Goal: Task Accomplishment & Management: Manage account settings

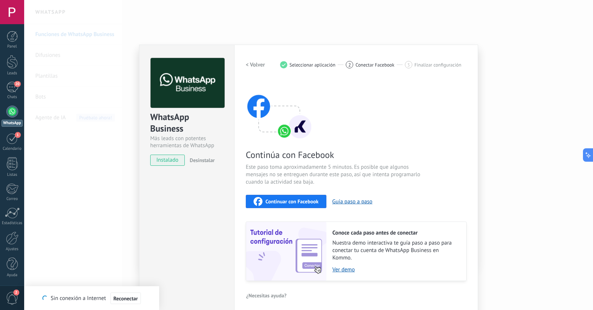
scroll to position [11, 0]
click at [12, 83] on div "21" at bounding box center [12, 87] width 12 height 11
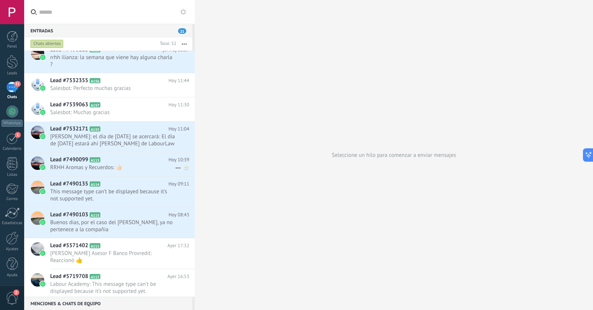
scroll to position [45, 0]
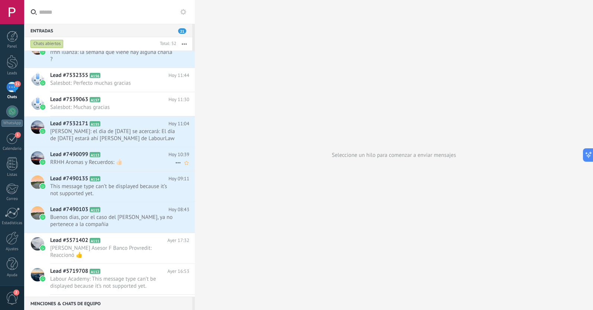
click at [115, 162] on span "RRHH Aromas y Recuerdos: 👍🏻" at bounding box center [112, 162] width 125 height 7
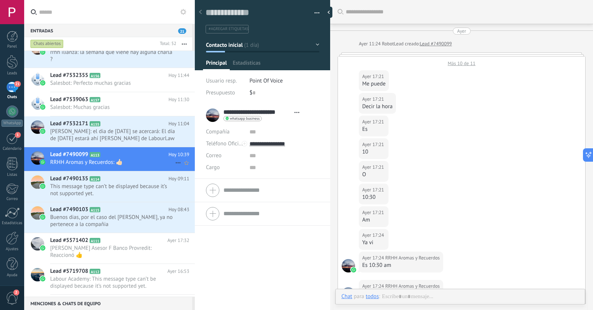
scroll to position [11, 0]
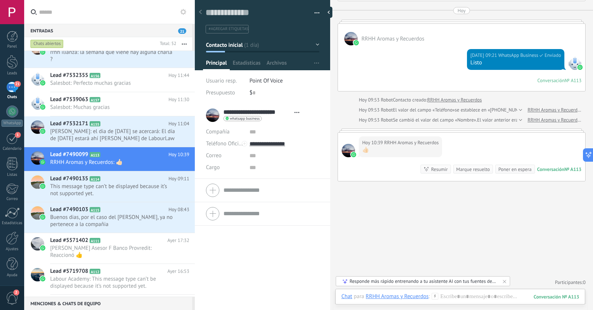
click at [203, 15] on div at bounding box center [200, 12] width 10 height 15
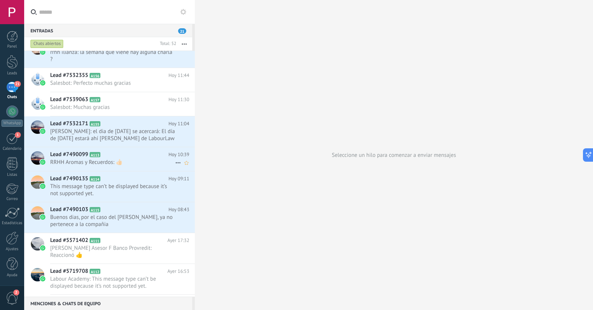
click at [175, 162] on icon at bounding box center [178, 162] width 9 height 9
click at [187, 168] on span "[PERSON_NAME] respondió" at bounding box center [218, 166] width 65 height 15
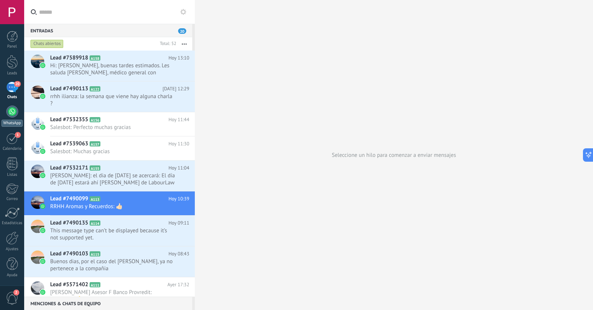
click at [12, 114] on div at bounding box center [12, 112] width 12 height 12
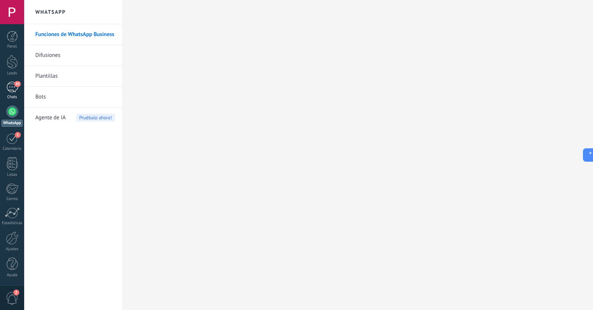
click at [15, 88] on div "20" at bounding box center [12, 87] width 12 height 11
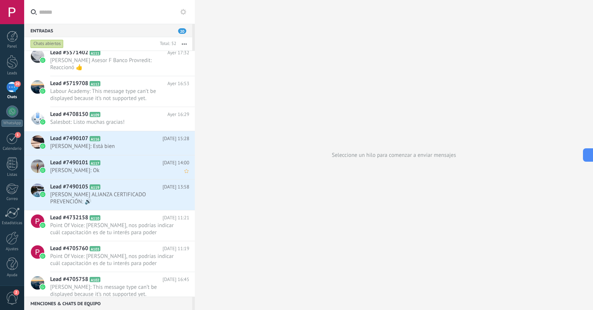
scroll to position [233, 0]
click at [115, 161] on h2 "Lead #7490101 A117" at bounding box center [106, 161] width 112 height 7
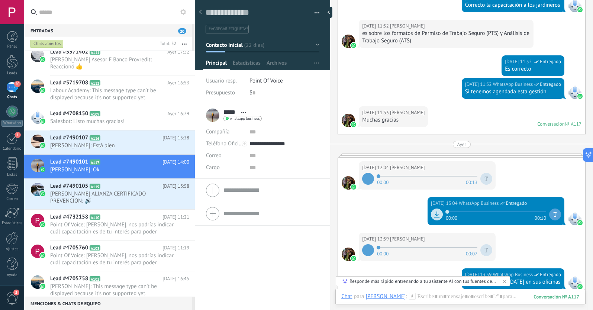
scroll to position [944, 0]
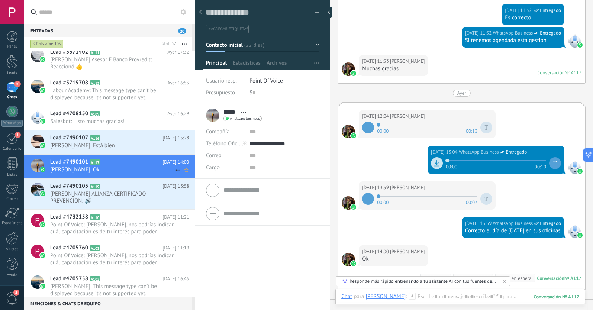
click at [174, 170] on icon at bounding box center [178, 170] width 9 height 9
click at [185, 176] on div "[PERSON_NAME] respondió" at bounding box center [214, 174] width 74 height 15
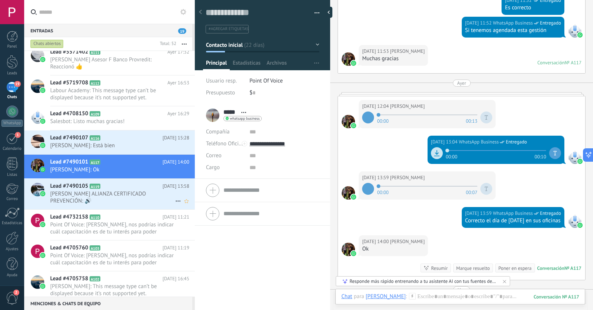
click at [135, 196] on span "[PERSON_NAME] ALIANZA CERTIFICADO PREVENCIÓN: 🔊" at bounding box center [112, 197] width 125 height 14
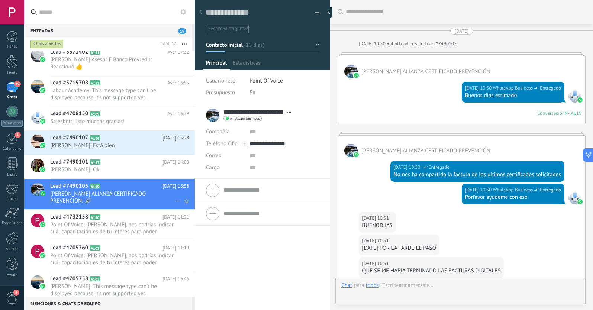
scroll to position [11, 0]
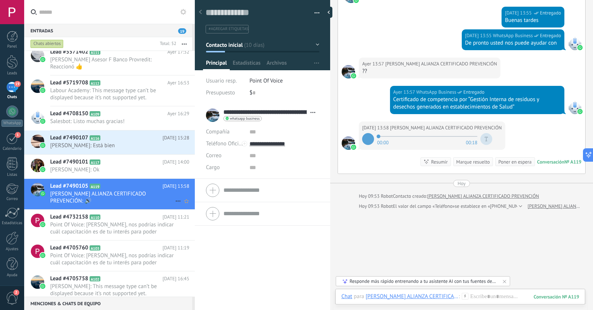
click at [174, 200] on icon at bounding box center [178, 201] width 9 height 9
click at [223, 245] on div at bounding box center [296, 155] width 593 height 310
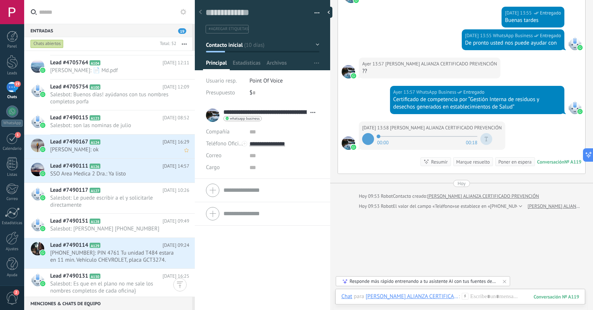
scroll to position [607, 0]
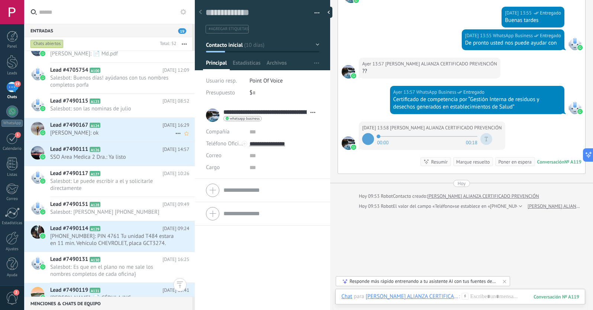
click at [175, 133] on icon at bounding box center [178, 133] width 9 height 9
click at [182, 137] on icon at bounding box center [180, 137] width 5 height 5
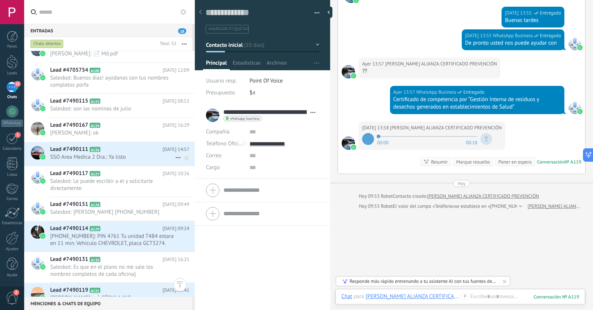
click at [141, 155] on span "SSO Area Medica 2 Dra.: Ya listo" at bounding box center [112, 157] width 125 height 7
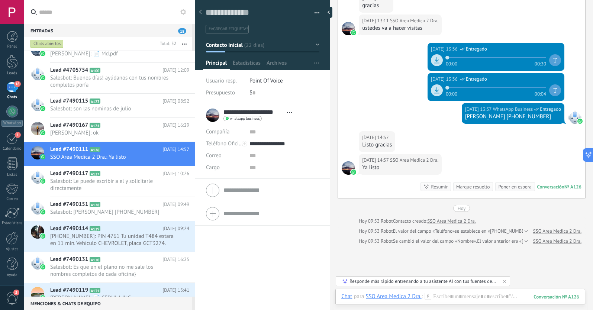
scroll to position [463, 0]
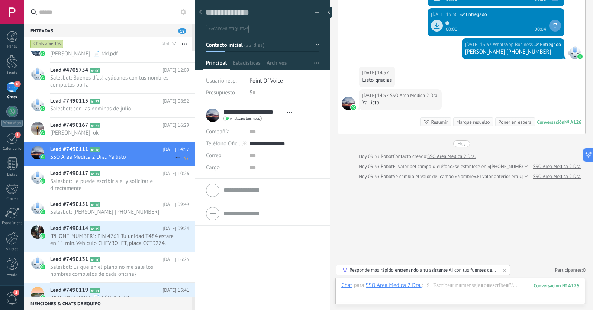
click at [176, 157] on use at bounding box center [178, 157] width 5 height 1
click at [190, 162] on span "[PERSON_NAME] respondió" at bounding box center [218, 161] width 65 height 15
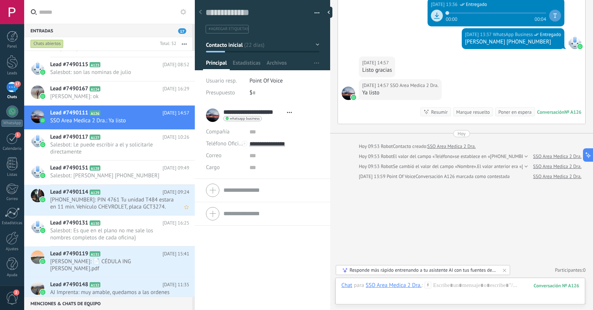
scroll to position [644, 0]
click at [129, 201] on span "[PHONE_NUMBER]: PIN 4761 Tu unidad T484 estara en 11 min. Vehículo CHEVROLET, p…" at bounding box center [112, 203] width 125 height 14
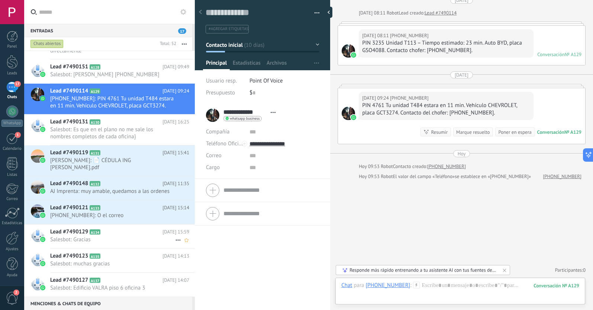
scroll to position [745, 0]
click at [176, 192] on use at bounding box center [178, 191] width 5 height 1
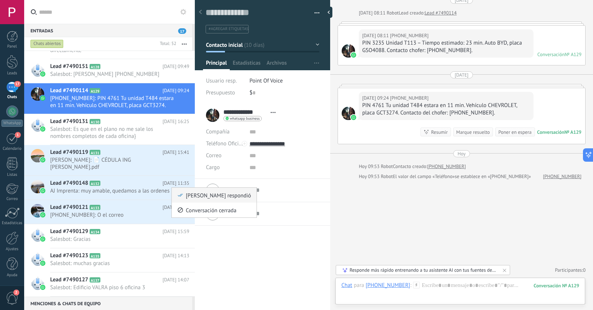
click at [184, 194] on div "[PERSON_NAME] respondió" at bounding box center [214, 195] width 74 height 15
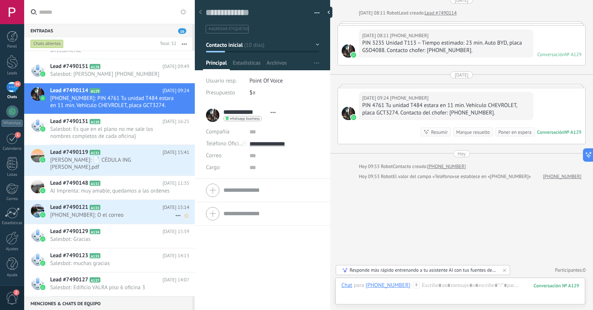
click at [145, 212] on span "[PHONE_NUMBER]: O el correo" at bounding box center [112, 215] width 125 height 7
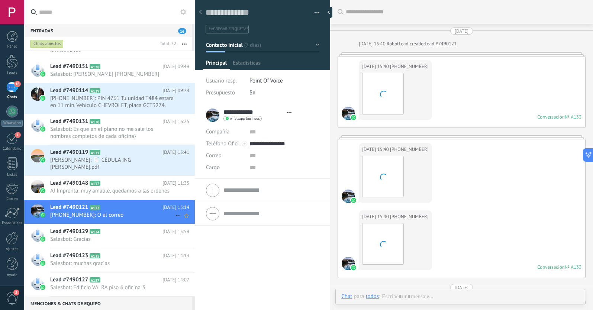
scroll to position [11, 0]
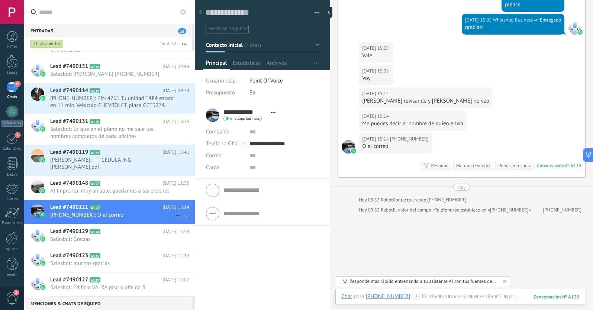
click at [176, 215] on use at bounding box center [178, 215] width 5 height 1
click at [182, 220] on icon at bounding box center [180, 219] width 5 height 5
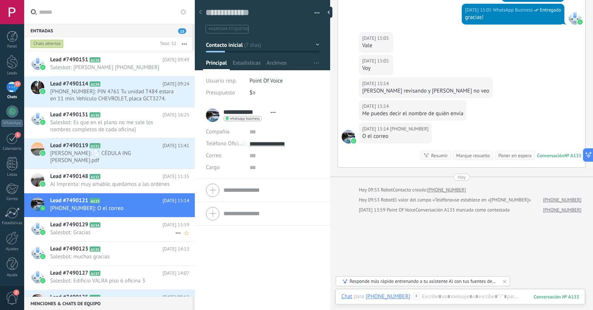
scroll to position [751, 0]
click at [174, 160] on icon at bounding box center [178, 161] width 9 height 9
click at [184, 164] on div "[PERSON_NAME] respondió" at bounding box center [214, 164] width 74 height 15
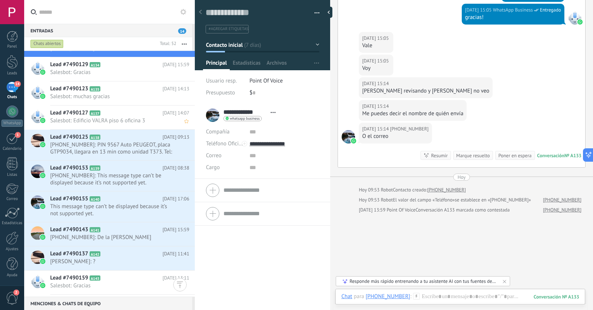
scroll to position [910, 0]
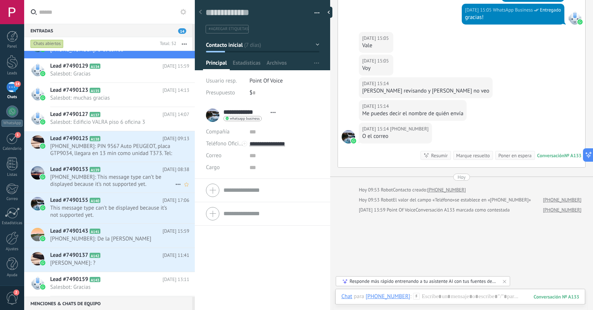
click at [174, 184] on icon at bounding box center [178, 184] width 9 height 9
click at [180, 189] on use at bounding box center [180, 188] width 5 height 3
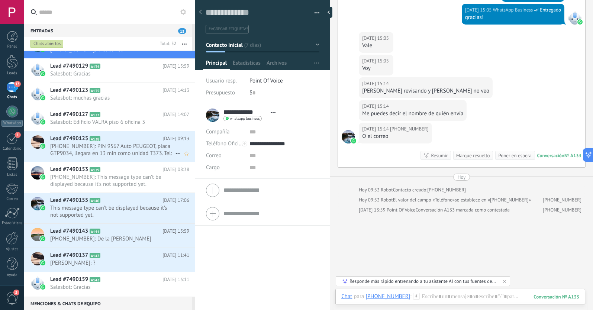
click at [176, 154] on use at bounding box center [178, 153] width 5 height 1
click at [184, 157] on div "[PERSON_NAME] respondió" at bounding box center [214, 157] width 74 height 15
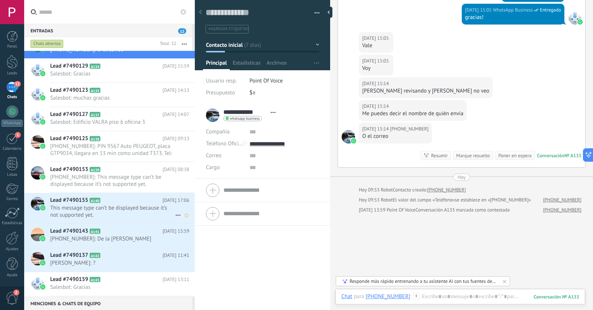
click at [175, 216] on icon at bounding box center [178, 215] width 9 height 9
click at [182, 221] on icon at bounding box center [180, 218] width 5 height 5
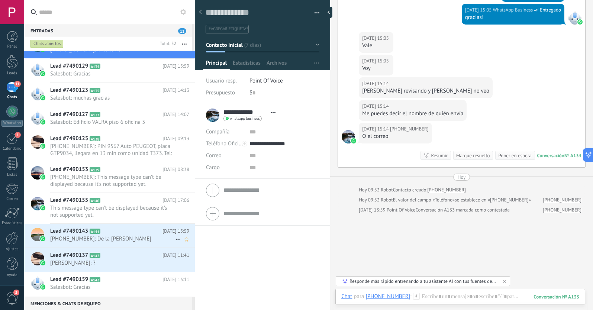
click at [176, 239] on use at bounding box center [178, 239] width 5 height 1
click at [187, 244] on span "[PERSON_NAME] respondió" at bounding box center [218, 243] width 65 height 15
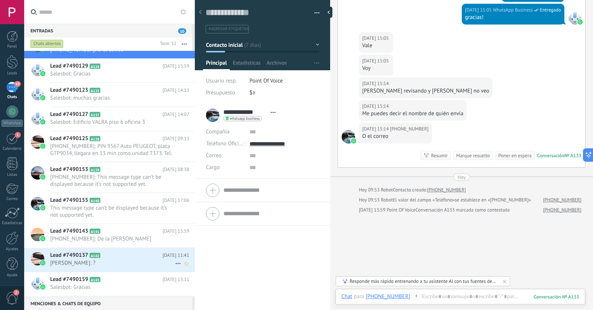
click at [175, 263] on icon at bounding box center [178, 263] width 9 height 9
click at [184, 267] on div "[PERSON_NAME] respondió" at bounding box center [214, 267] width 74 height 15
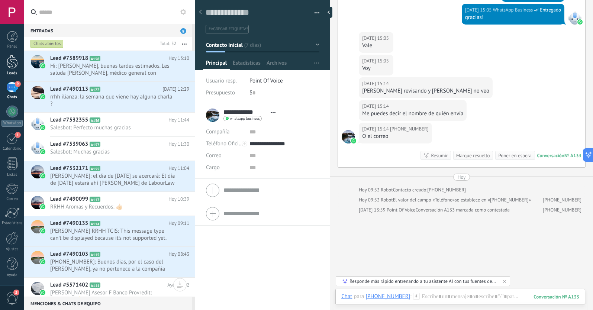
scroll to position [0, 0]
click at [14, 59] on div at bounding box center [12, 62] width 11 height 14
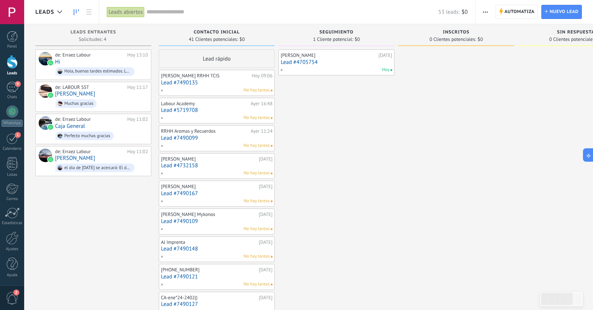
click at [307, 63] on link "Lead #4705754" at bounding box center [337, 62] width 112 height 6
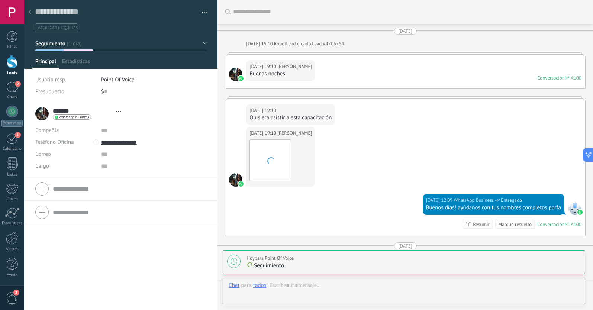
type textarea "**********"
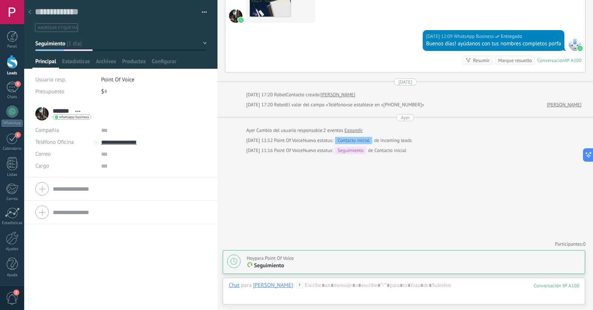
scroll to position [164, 0]
click at [305, 289] on div at bounding box center [404, 293] width 351 height 22
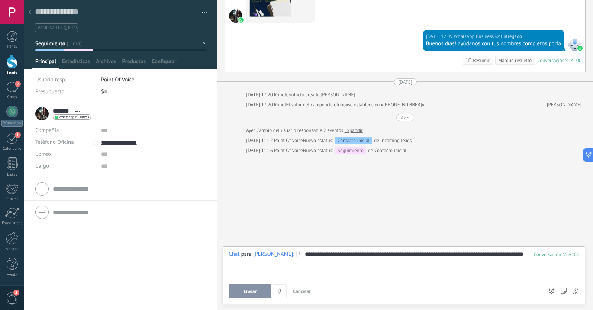
click at [260, 291] on button "Enviar" at bounding box center [250, 291] width 43 height 14
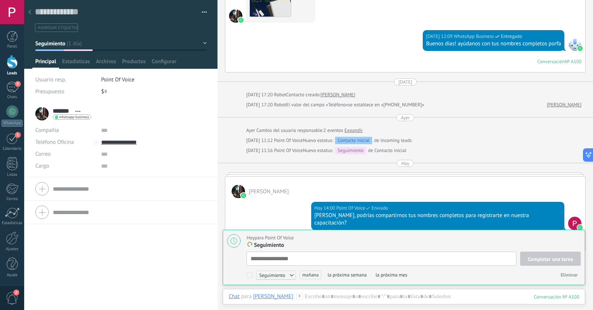
scroll to position [7, 0]
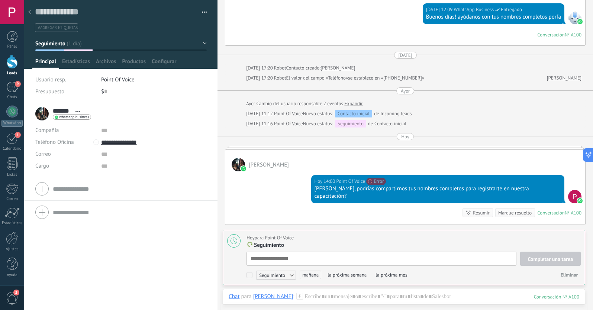
click at [28, 12] on div at bounding box center [30, 12] width 10 height 15
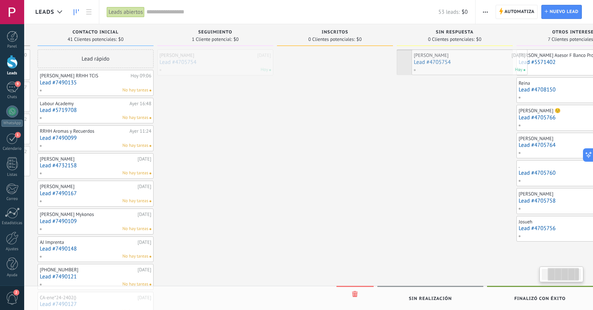
scroll to position [0, 121]
drag, startPoint x: 329, startPoint y: 61, endPoint x: 444, endPoint y: 61, distance: 114.5
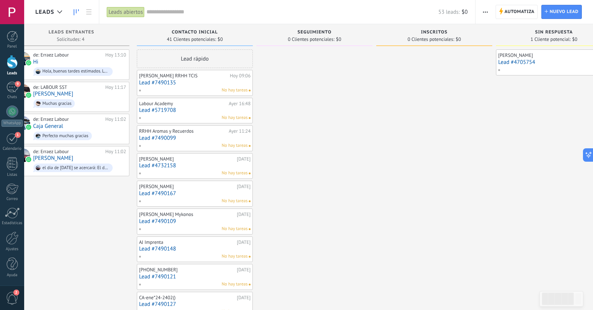
scroll to position [0, 0]
click at [201, 83] on link "Lead #7490135" at bounding box center [195, 83] width 112 height 6
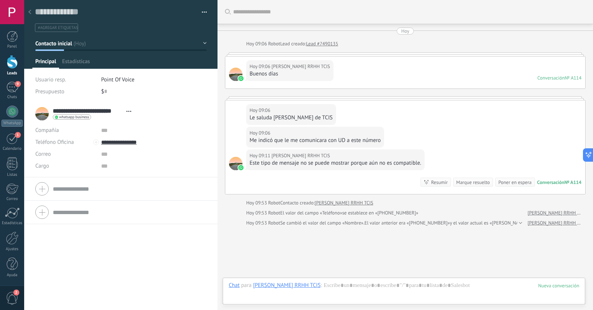
scroll to position [46, 0]
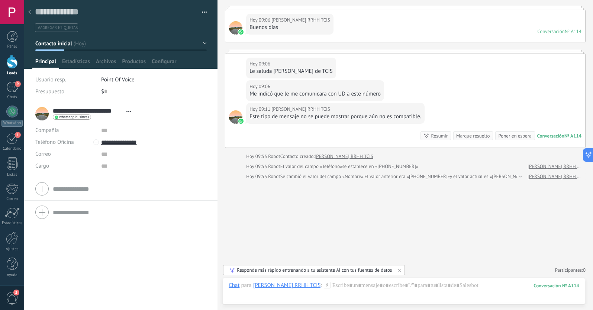
click at [202, 43] on button "Contacto inicial" at bounding box center [120, 43] width 171 height 13
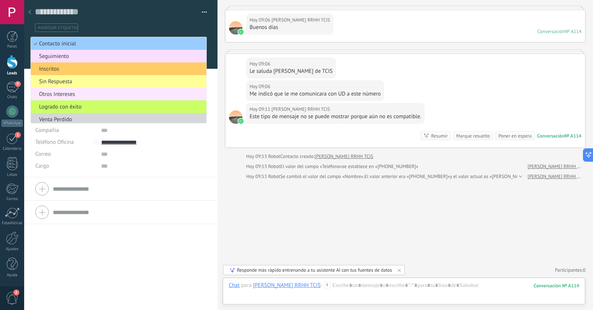
click at [80, 94] on span "Otros Intereses" at bounding box center [117, 94] width 173 height 7
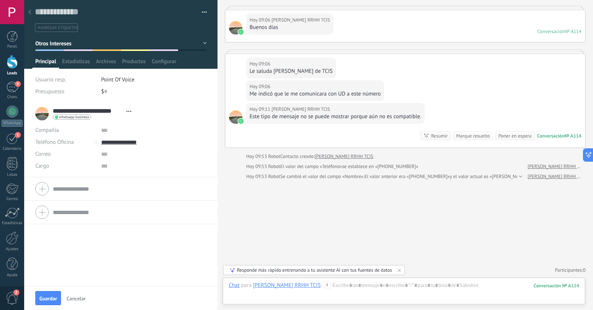
click at [30, 12] on icon at bounding box center [29, 12] width 3 height 4
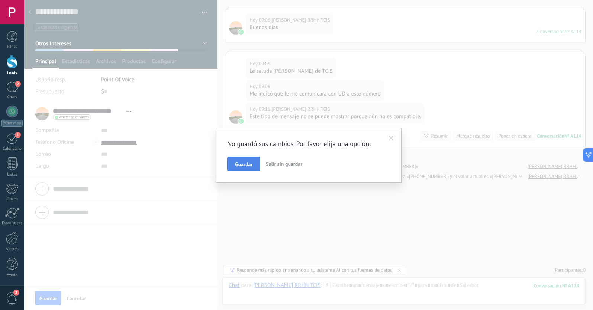
click at [247, 163] on span "Guardar" at bounding box center [243, 164] width 17 height 5
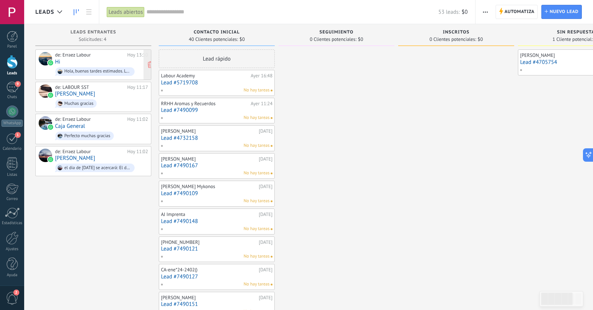
click at [98, 62] on div "de: [PERSON_NAME] Labour [DATE] 13:10 Hi Hola, buenas tardes estimados. Les sal…" at bounding box center [101, 64] width 93 height 25
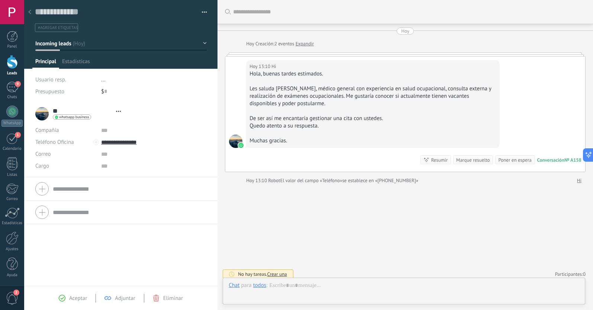
scroll to position [4, 0]
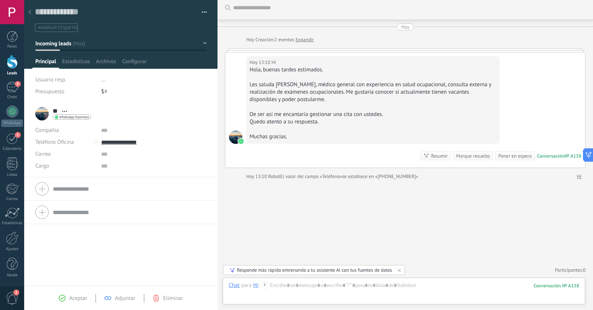
click at [28, 12] on icon at bounding box center [29, 12] width 3 height 4
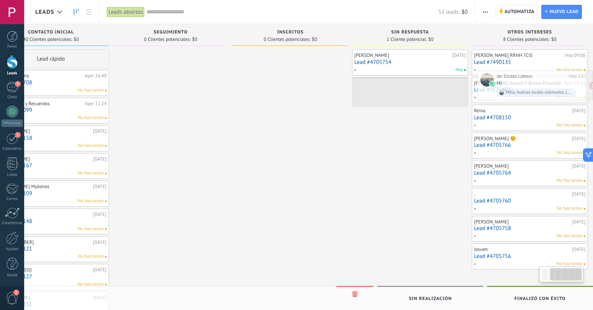
scroll to position [0, 172]
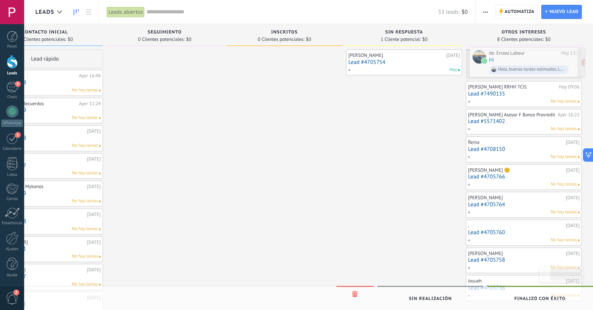
drag, startPoint x: 88, startPoint y: 64, endPoint x: 522, endPoint y: 63, distance: 433.9
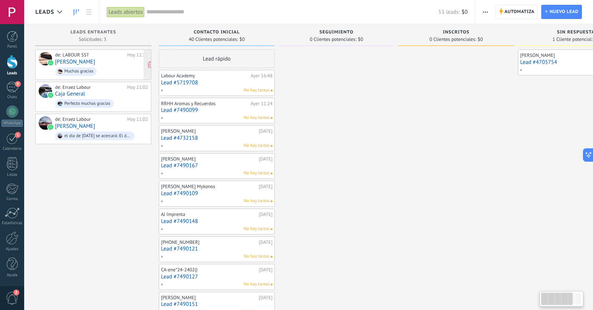
scroll to position [0, 0]
click at [109, 65] on div "de: LABOUR SST [DATE] 11:17 [PERSON_NAME] gracias" at bounding box center [101, 64] width 93 height 25
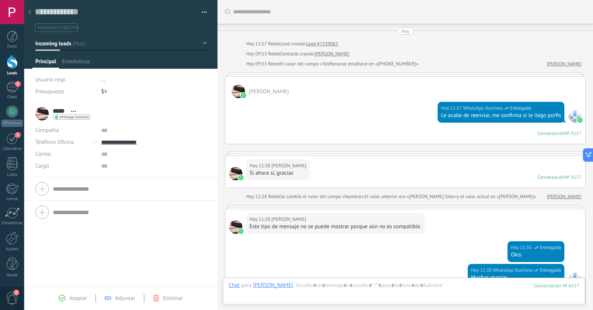
scroll to position [126, 0]
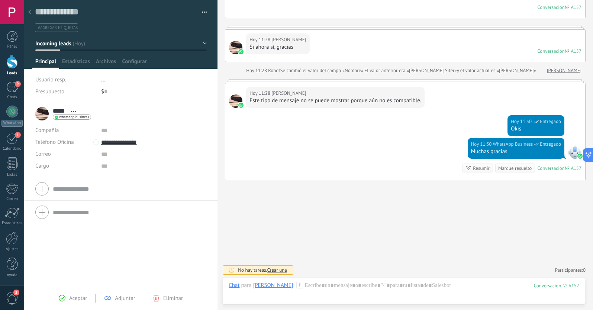
click at [268, 97] on div "Este tipo de mensaje no se puede mostrar porque aún no es compatible." at bounding box center [336, 100] width 172 height 7
click at [32, 12] on div at bounding box center [30, 12] width 10 height 15
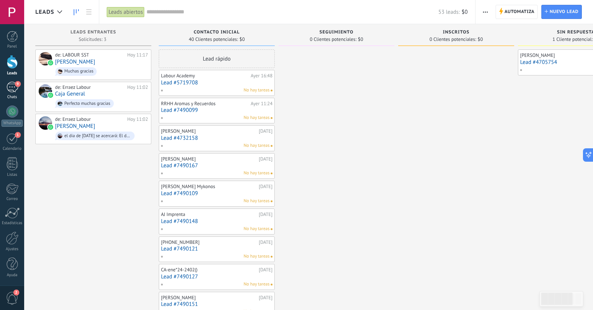
click at [12, 89] on div "9" at bounding box center [12, 87] width 12 height 11
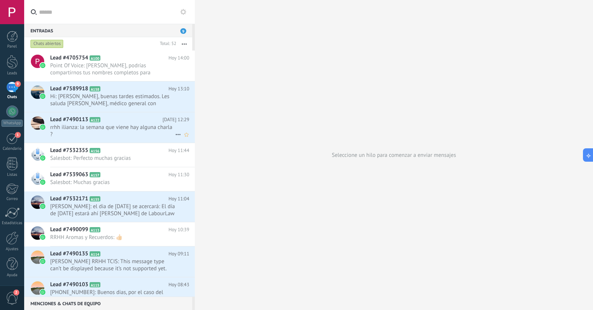
click at [124, 130] on span "rrhh ilianza: la semana que viene hay alguna charla ?" at bounding box center [112, 131] width 125 height 14
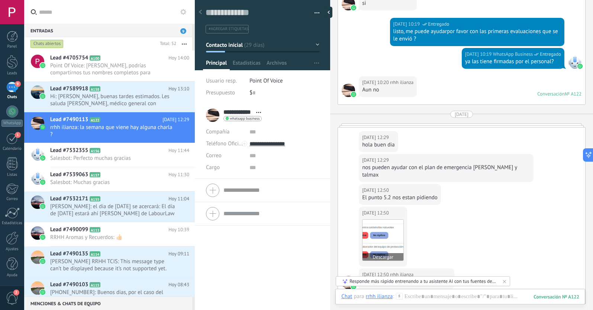
scroll to position [1105, 0]
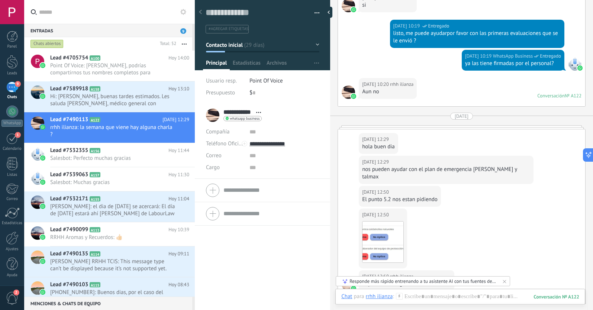
click at [201, 12] on icon at bounding box center [200, 12] width 3 height 4
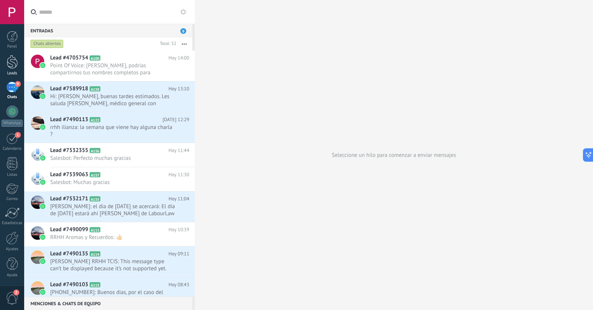
click at [13, 66] on div at bounding box center [12, 62] width 11 height 14
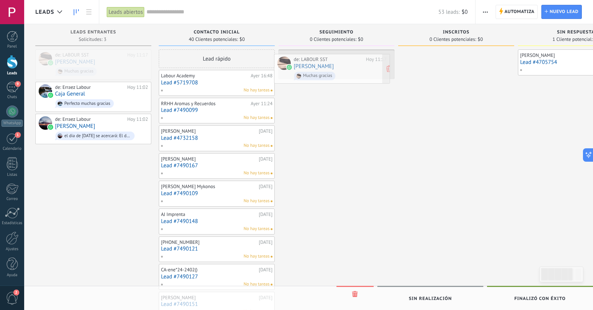
drag, startPoint x: 97, startPoint y: 62, endPoint x: 336, endPoint y: 67, distance: 238.8
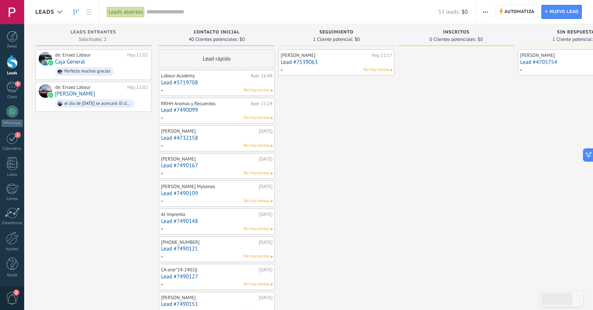
click at [345, 60] on link "Lead #7539063" at bounding box center [337, 62] width 112 height 6
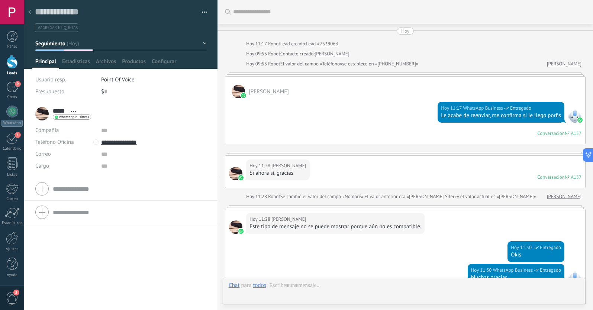
scroll to position [11, 0]
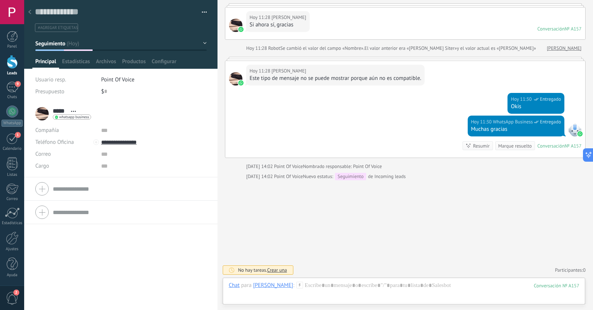
click at [32, 11] on div at bounding box center [30, 12] width 10 height 15
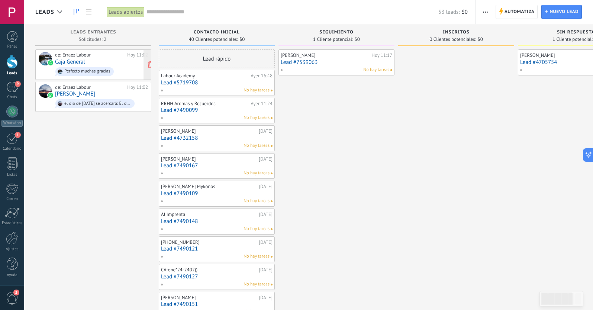
click at [108, 61] on div "de: [PERSON_NAME] Labour [DATE] 11:02 Caja General Perfecto muchas gracias" at bounding box center [101, 64] width 93 height 25
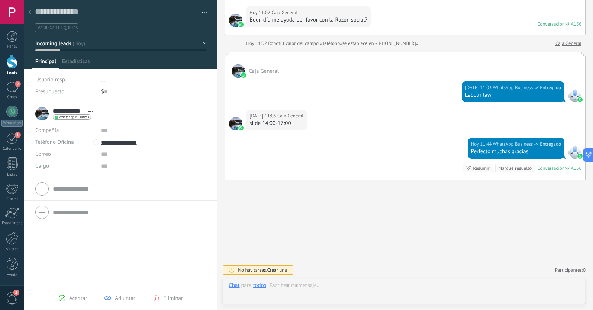
scroll to position [11, 0]
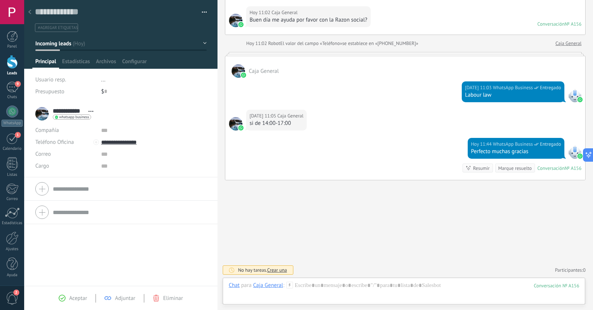
click at [31, 12] on div at bounding box center [30, 12] width 10 height 15
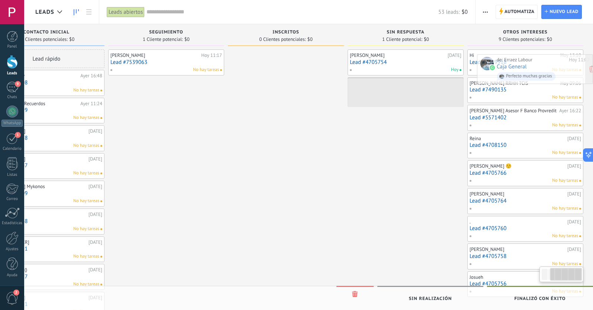
scroll to position [0, 172]
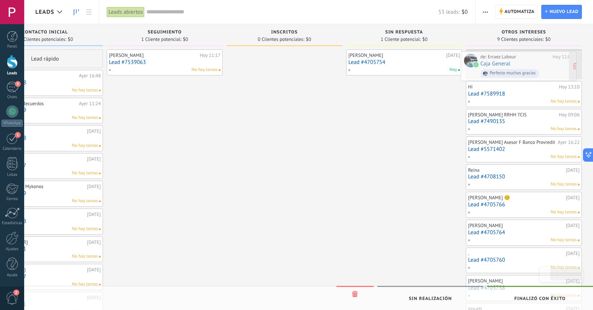
drag, startPoint x: 111, startPoint y: 63, endPoint x: 537, endPoint y: 65, distance: 425.4
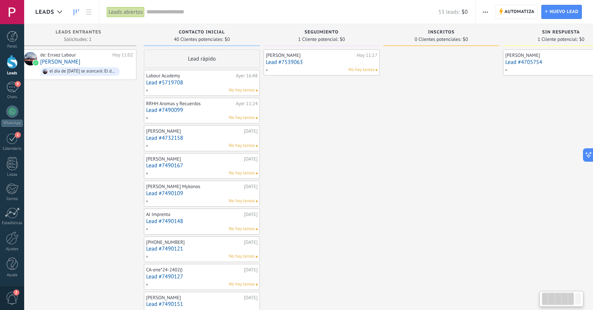
scroll to position [0, 12]
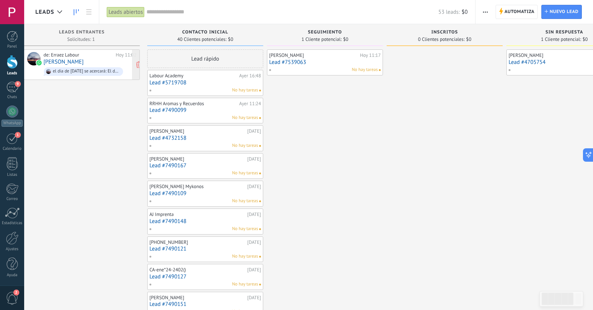
click at [99, 61] on div "de: [PERSON_NAME] Labour [DATE] 11:02 [PERSON_NAME] el dia de [DATE] se acercar…" at bounding box center [90, 64] width 93 height 25
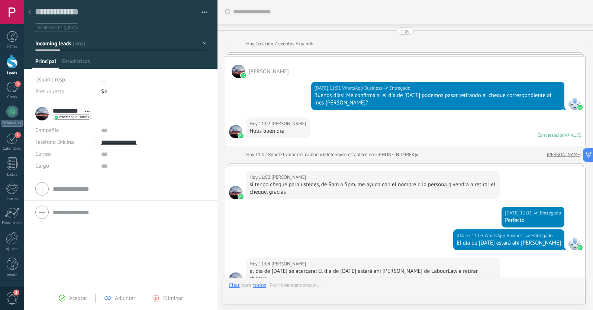
scroll to position [11, 0]
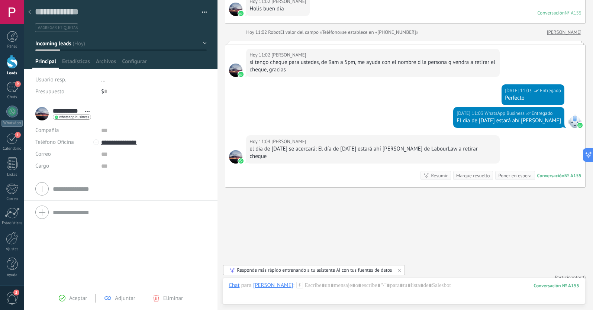
click at [30, 12] on use at bounding box center [29, 12] width 3 height 4
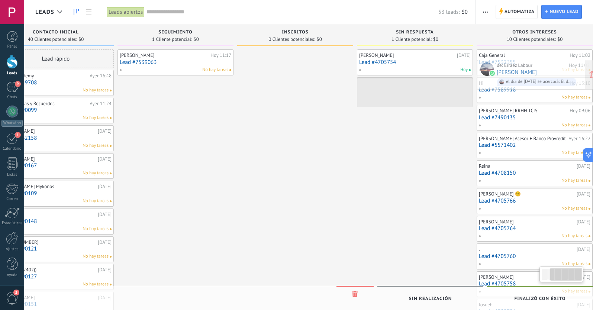
scroll to position [0, 172]
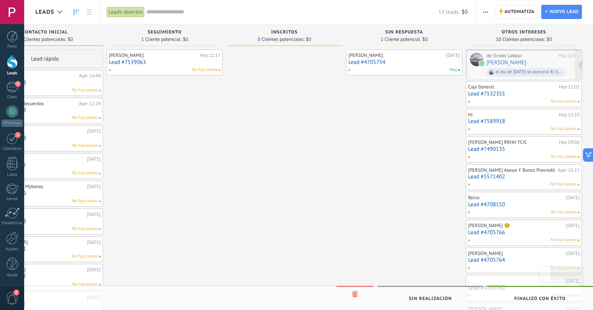
drag, startPoint x: 70, startPoint y: 59, endPoint x: 512, endPoint y: 60, distance: 442.5
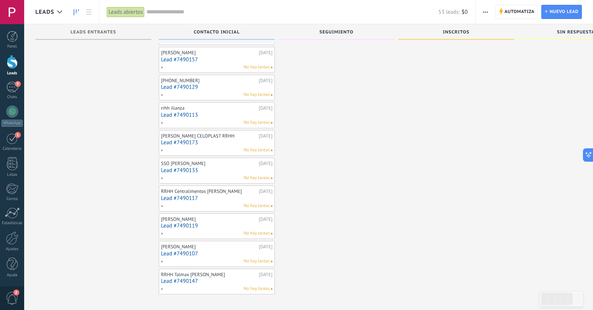
scroll to position [888, 0]
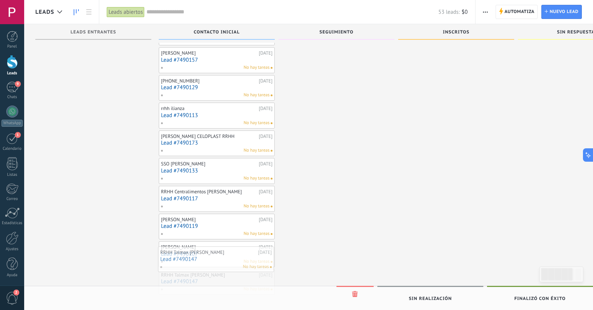
drag, startPoint x: 226, startPoint y: 275, endPoint x: 225, endPoint y: 267, distance: 8.2
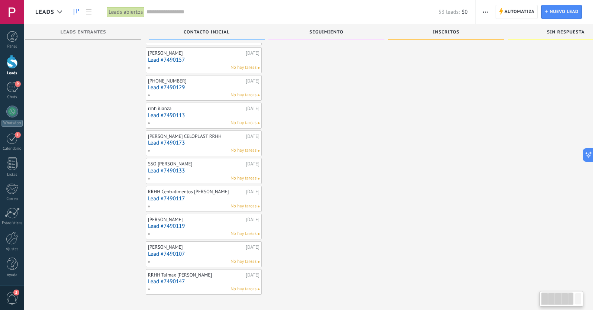
drag, startPoint x: 206, startPoint y: 293, endPoint x: 193, endPoint y: 126, distance: 167.5
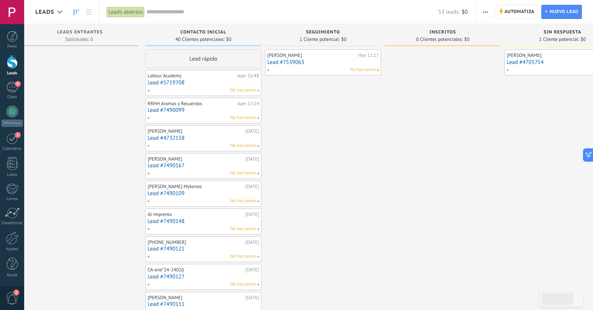
scroll to position [0, 0]
click at [201, 82] on link "Lead #5719708" at bounding box center [204, 83] width 112 height 6
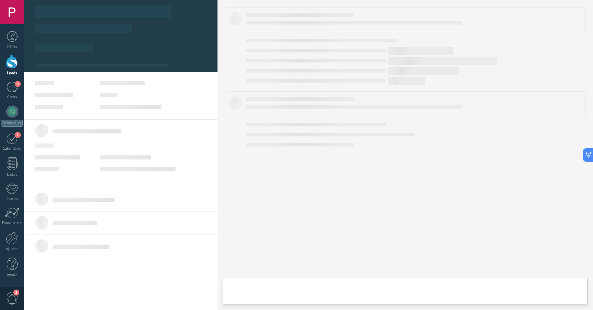
type textarea "**********"
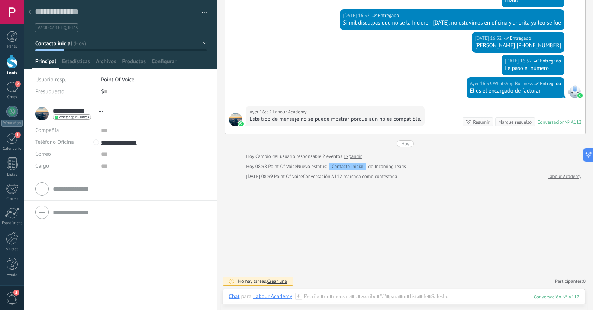
scroll to position [201, 0]
click at [30, 12] on use at bounding box center [29, 12] width 3 height 4
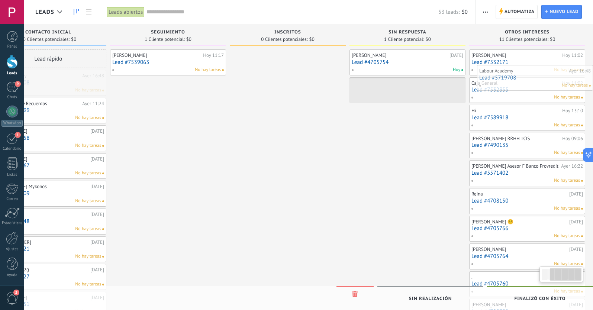
scroll to position [0, 172]
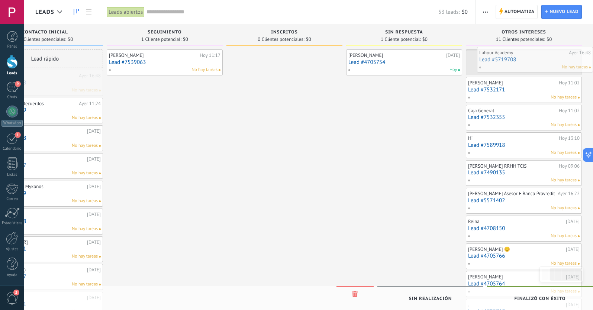
drag, startPoint x: 193, startPoint y: 86, endPoint x: 538, endPoint y: 63, distance: 345.5
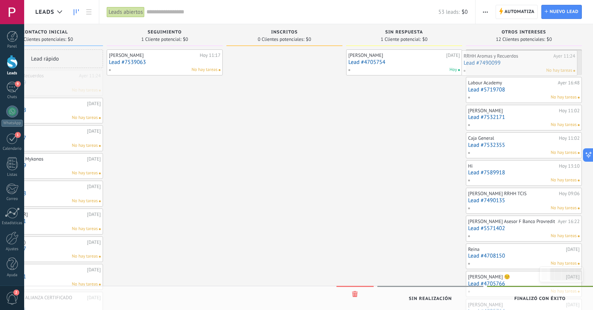
drag, startPoint x: 57, startPoint y: 84, endPoint x: 530, endPoint y: 64, distance: 474.1
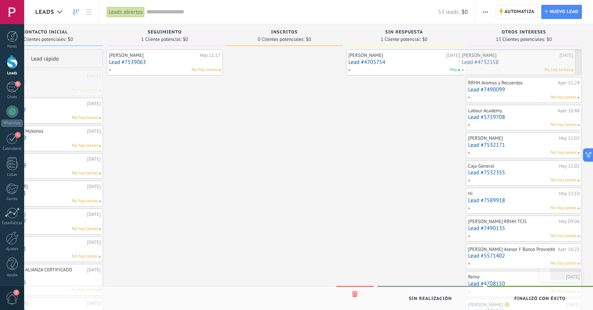
drag, startPoint x: 51, startPoint y: 82, endPoint x: 527, endPoint y: 62, distance: 476.4
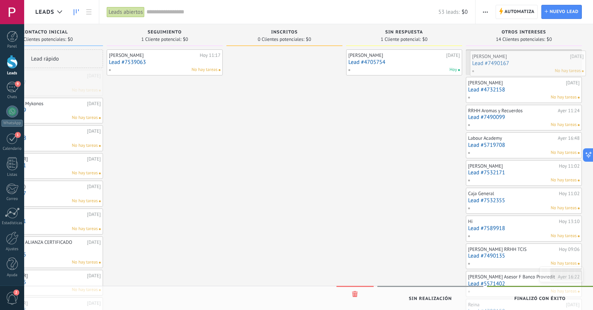
drag, startPoint x: 42, startPoint y: 88, endPoint x: 524, endPoint y: 65, distance: 482.1
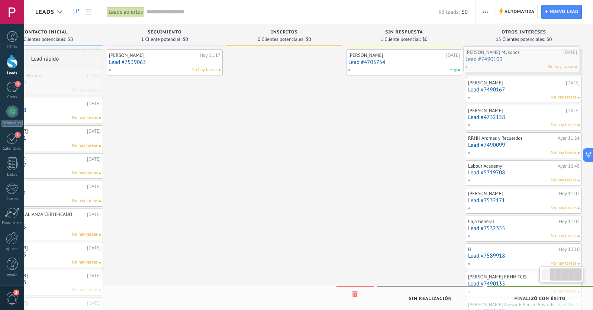
drag, startPoint x: 59, startPoint y: 88, endPoint x: 535, endPoint y: 64, distance: 477.3
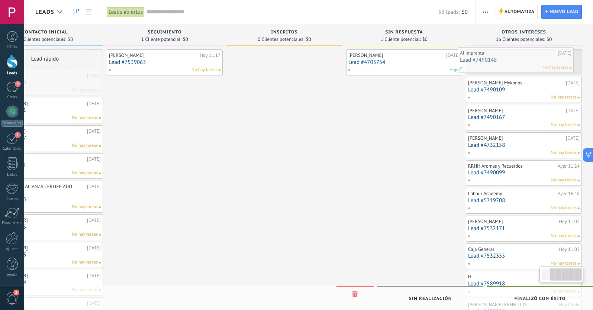
drag, startPoint x: 56, startPoint y: 90, endPoint x: 527, endPoint y: 67, distance: 471.3
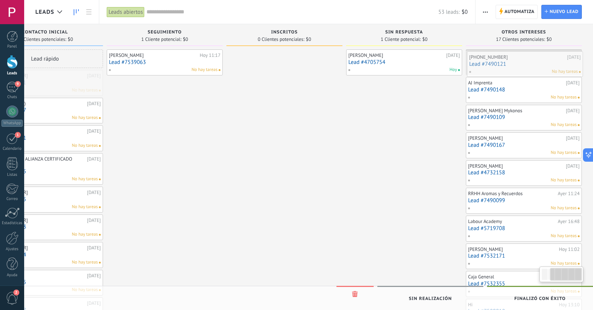
drag, startPoint x: 57, startPoint y: 83, endPoint x: 537, endPoint y: 65, distance: 480.0
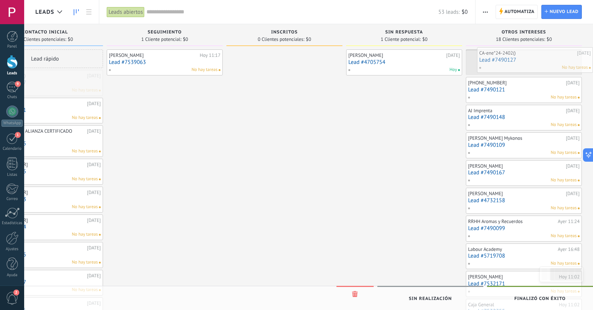
drag, startPoint x: 45, startPoint y: 88, endPoint x: 536, endPoint y: 65, distance: 491.4
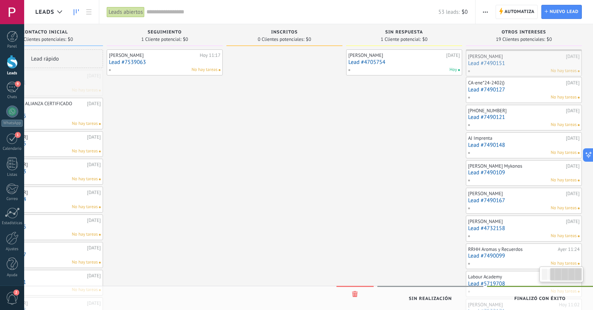
drag, startPoint x: 57, startPoint y: 86, endPoint x: 536, endPoint y: 66, distance: 479.7
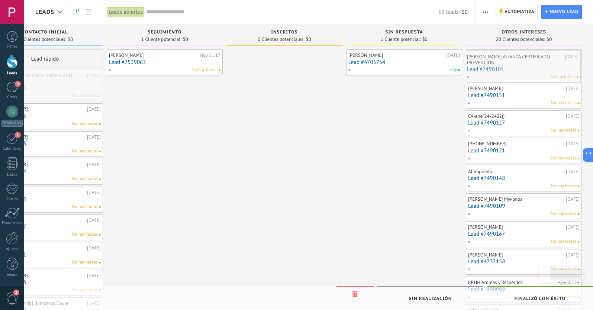
drag, startPoint x: 55, startPoint y: 87, endPoint x: 532, endPoint y: 68, distance: 478.2
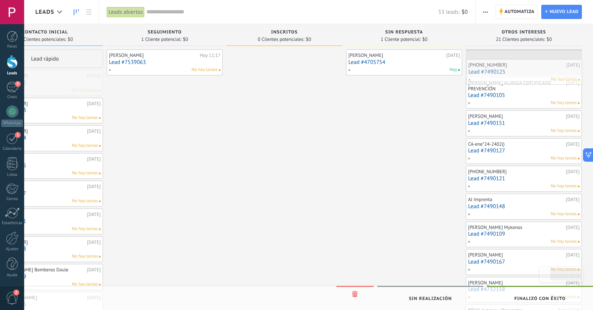
drag, startPoint x: 61, startPoint y: 87, endPoint x: 540, endPoint y: 73, distance: 479.5
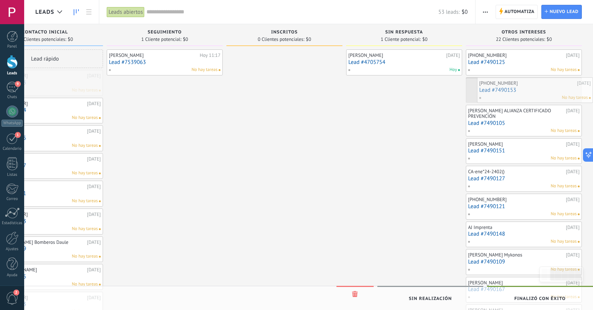
drag, startPoint x: 45, startPoint y: 86, endPoint x: 560, endPoint y: 93, distance: 515.1
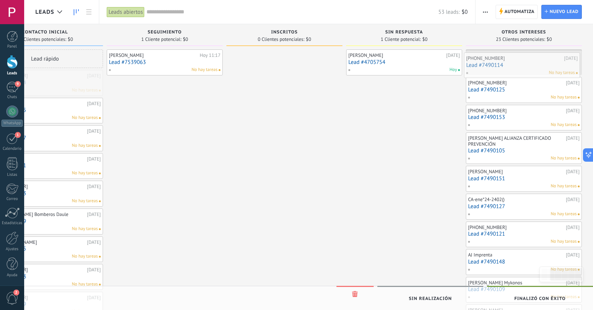
drag, startPoint x: 55, startPoint y: 86, endPoint x: 532, endPoint y: 68, distance: 477.4
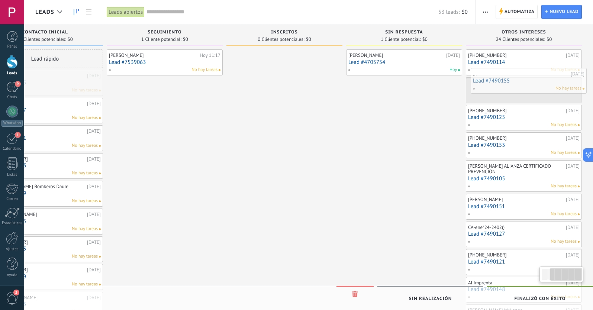
drag, startPoint x: 52, startPoint y: 91, endPoint x: 536, endPoint y: 90, distance: 483.8
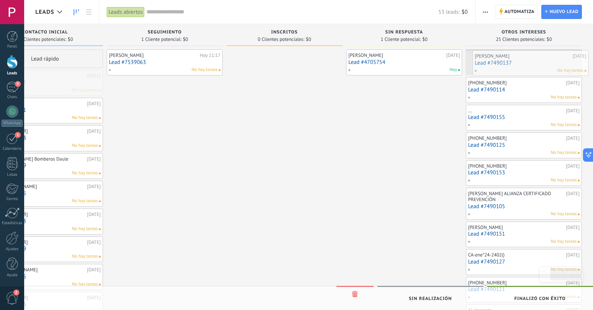
drag, startPoint x: 67, startPoint y: 80, endPoint x: 553, endPoint y: 61, distance: 486.0
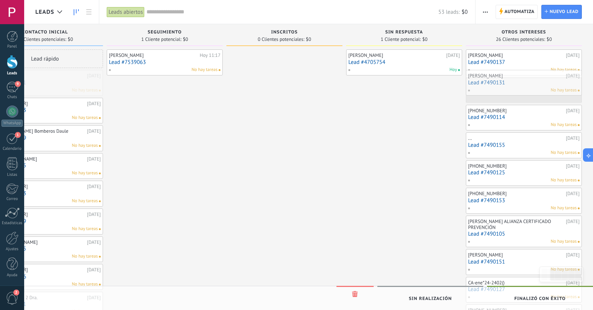
drag, startPoint x: 52, startPoint y: 82, endPoint x: 531, endPoint y: 86, distance: 479.0
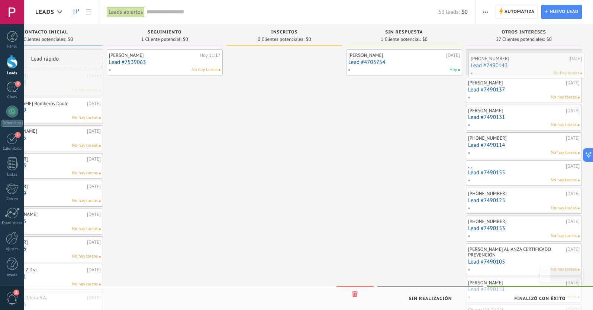
drag, startPoint x: 79, startPoint y: 87, endPoint x: 560, endPoint y: 70, distance: 481.8
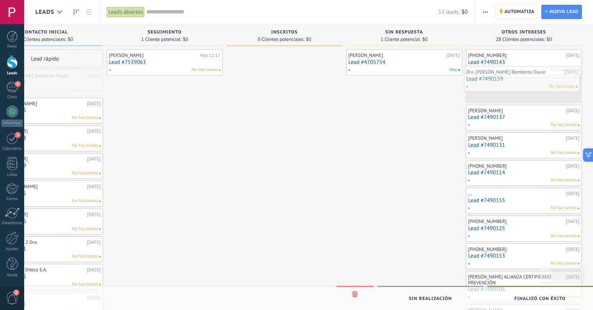
drag, startPoint x: 35, startPoint y: 88, endPoint x: 514, endPoint y: 90, distance: 478.9
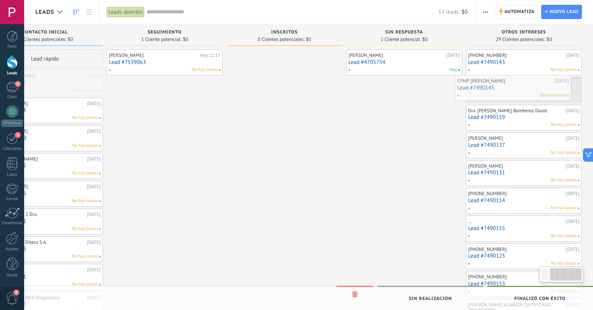
drag, startPoint x: 52, startPoint y: 85, endPoint x: 523, endPoint y: 90, distance: 471.2
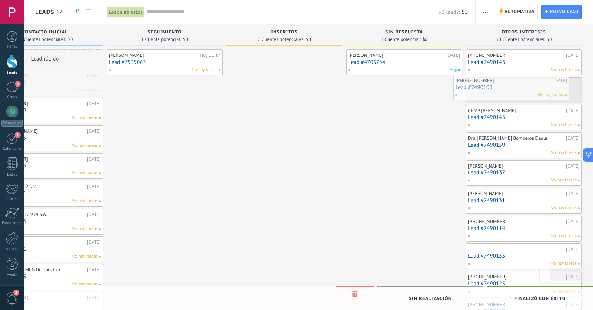
drag, startPoint x: 74, startPoint y: 87, endPoint x: 539, endPoint y: 92, distance: 464.8
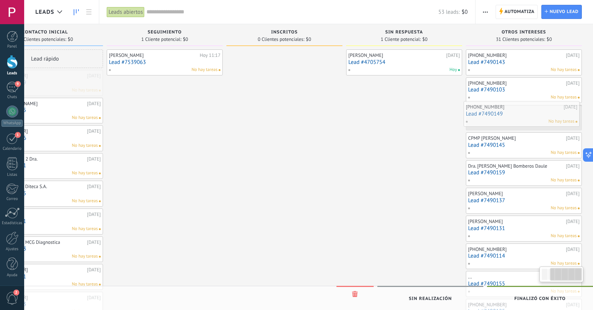
drag, startPoint x: 60, startPoint y: 86, endPoint x: 537, endPoint y: 117, distance: 477.7
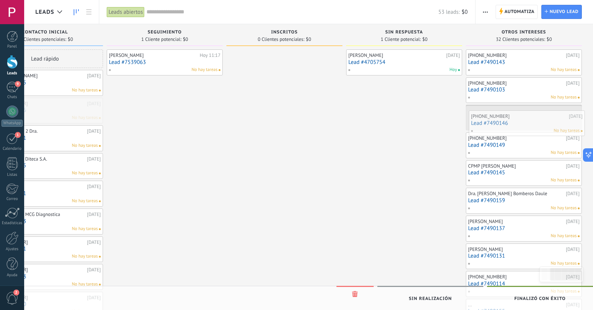
drag, startPoint x: 54, startPoint y: 101, endPoint x: 535, endPoint y: 113, distance: 481.7
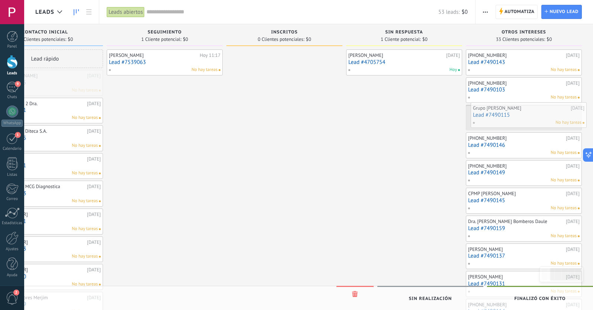
drag, startPoint x: 71, startPoint y: 84, endPoint x: 555, endPoint y: 116, distance: 484.9
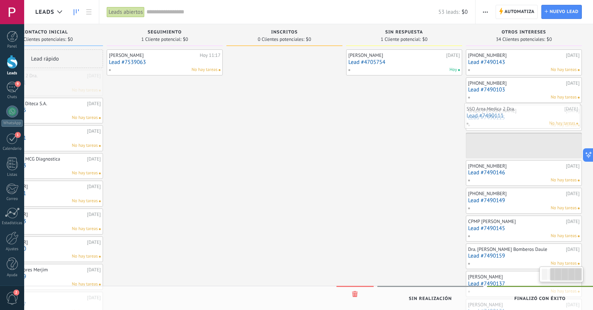
drag, startPoint x: 61, startPoint y: 84, endPoint x: 539, endPoint y: 117, distance: 478.6
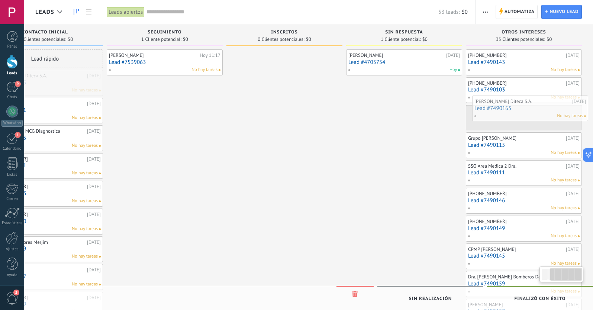
drag, startPoint x: 62, startPoint y: 88, endPoint x: 544, endPoint y: 118, distance: 482.9
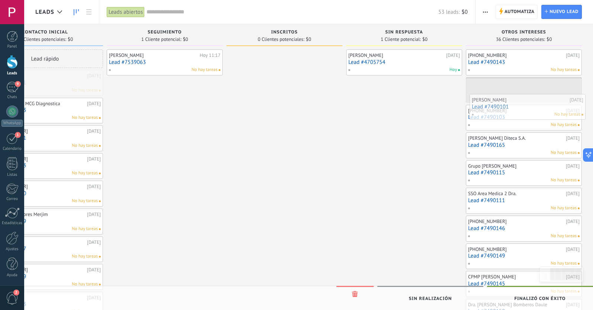
drag, startPoint x: 67, startPoint y: 79, endPoint x: 550, endPoint y: 103, distance: 483.3
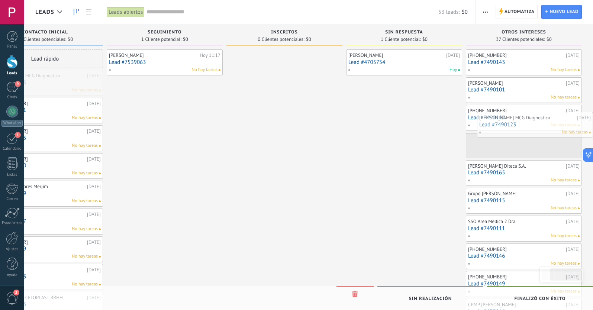
drag, startPoint x: 46, startPoint y: 89, endPoint x: 547, endPoint y: 132, distance: 503.4
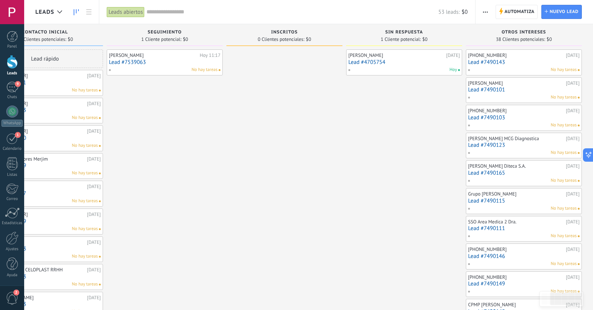
scroll to position [0, 0]
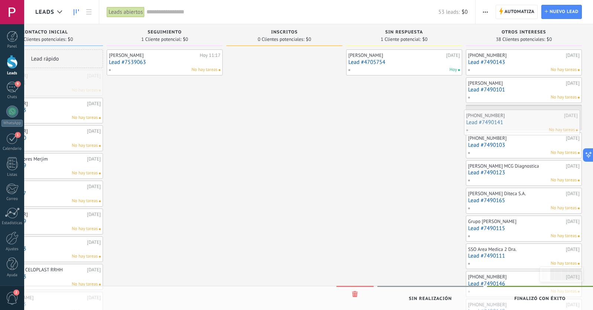
drag, startPoint x: 52, startPoint y: 87, endPoint x: 529, endPoint y: 127, distance: 478.7
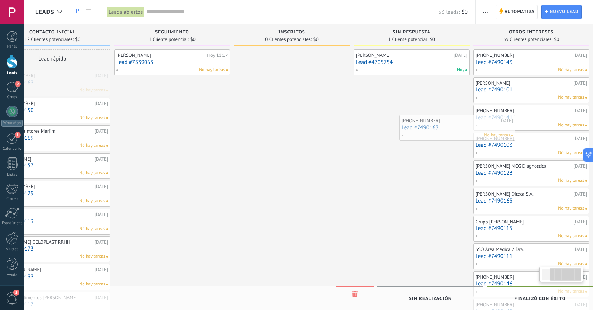
scroll to position [0, 172]
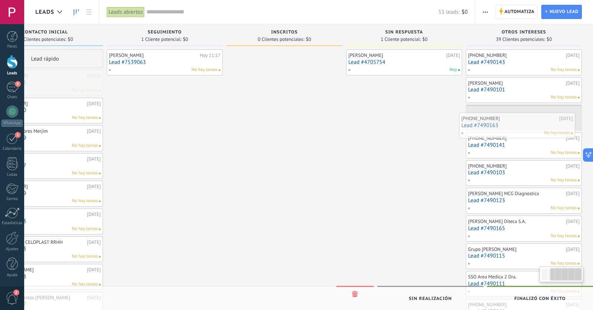
drag, startPoint x: 68, startPoint y: 86, endPoint x: 540, endPoint y: 128, distance: 474.1
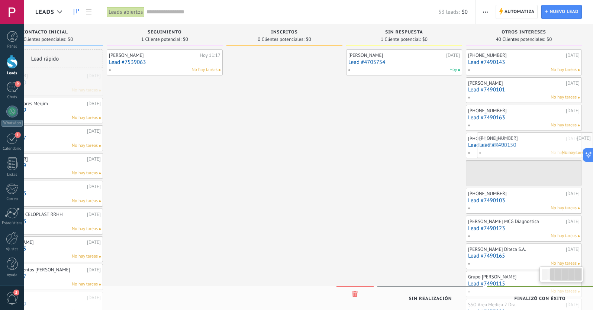
drag, startPoint x: 67, startPoint y: 87, endPoint x: 559, endPoint y: 149, distance: 496.3
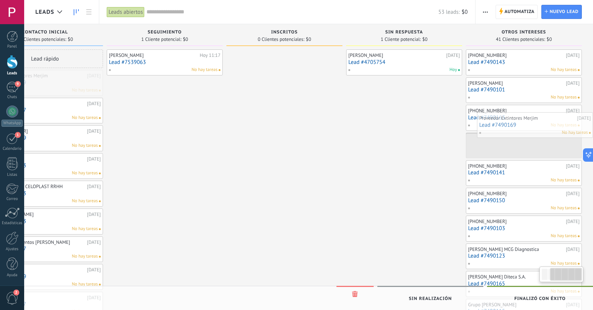
drag, startPoint x: 29, startPoint y: 81, endPoint x: 527, endPoint y: 123, distance: 499.7
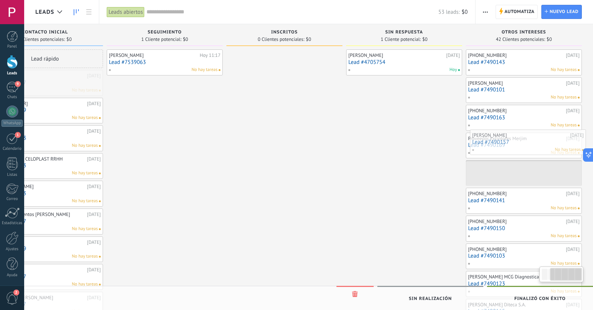
drag, startPoint x: 60, startPoint y: 94, endPoint x: 543, endPoint y: 153, distance: 486.7
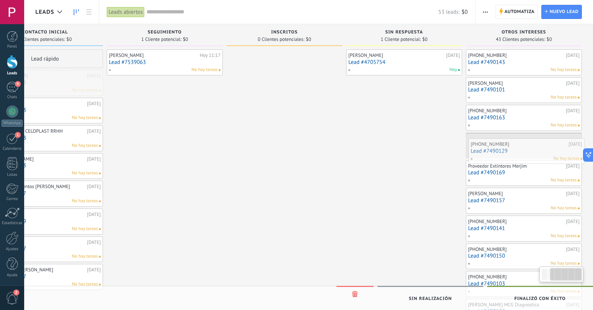
drag, startPoint x: 57, startPoint y: 82, endPoint x: 547, endPoint y: 150, distance: 494.5
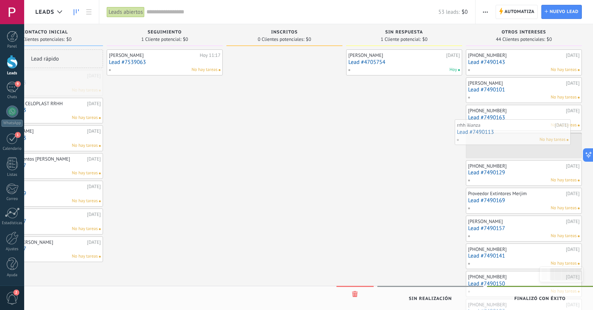
drag, startPoint x: 50, startPoint y: 81, endPoint x: 517, endPoint y: 127, distance: 469.3
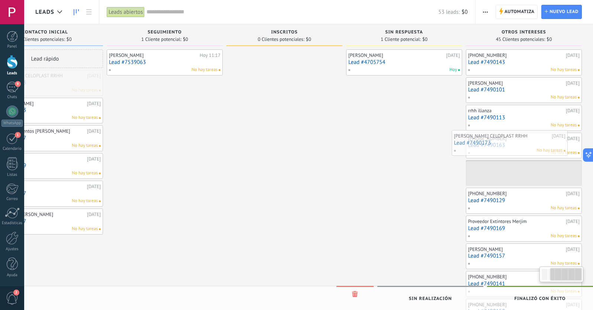
drag, startPoint x: 64, startPoint y: 89, endPoint x: 537, endPoint y: 149, distance: 476.8
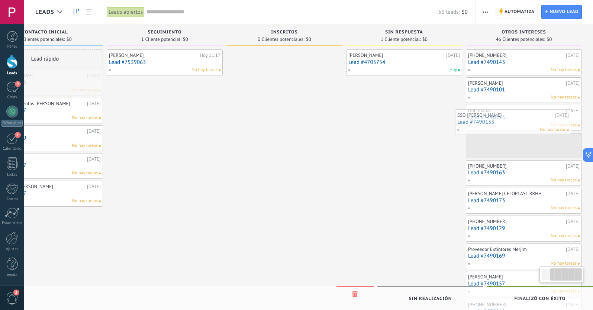
drag, startPoint x: 84, startPoint y: 86, endPoint x: 553, endPoint y: 126, distance: 469.8
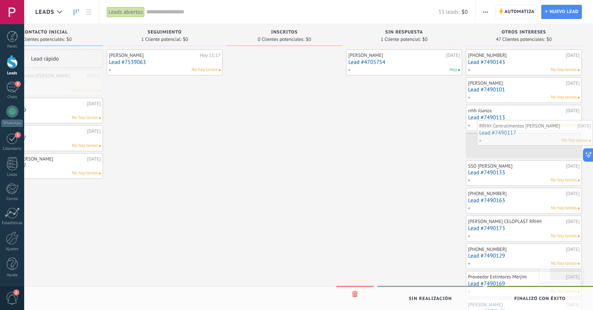
drag, startPoint x: 48, startPoint y: 88, endPoint x: 538, endPoint y: 143, distance: 494.0
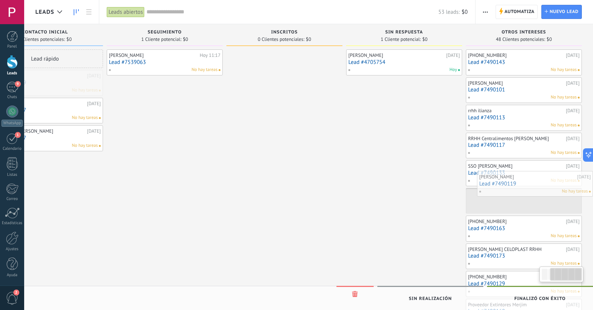
drag, startPoint x: 65, startPoint y: 80, endPoint x: 556, endPoint y: 181, distance: 501.2
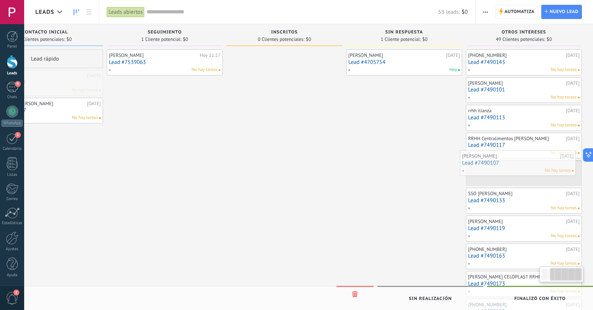
drag, startPoint x: 65, startPoint y: 89, endPoint x: 538, endPoint y: 169, distance: 479.8
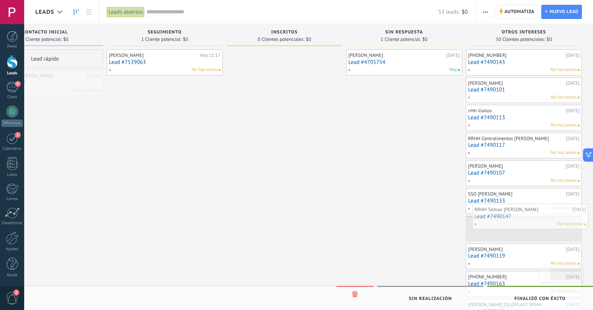
drag, startPoint x: 40, startPoint y: 88, endPoint x: 525, endPoint y: 222, distance: 503.4
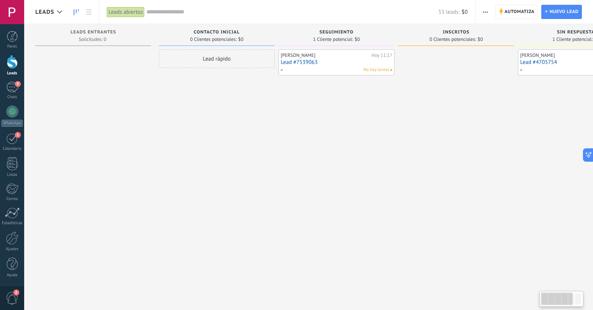
scroll to position [0, 0]
click at [14, 86] on div "9" at bounding box center [12, 87] width 12 height 11
